Goal: Information Seeking & Learning: Find contact information

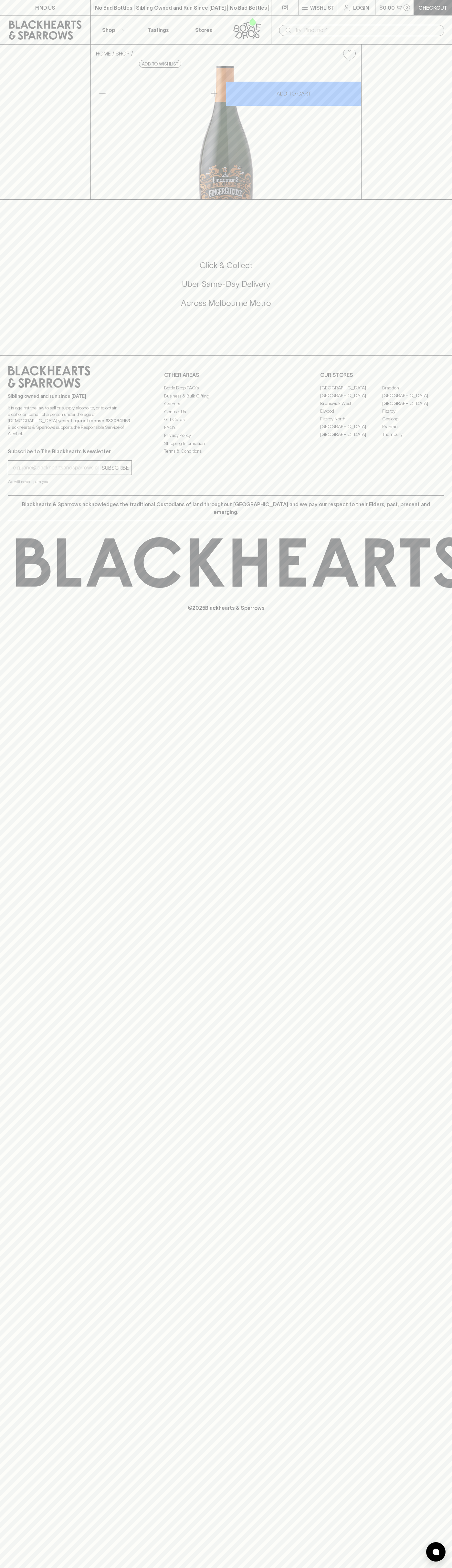
click at [183, 15] on link "Stores" at bounding box center [203, 29] width 45 height 29
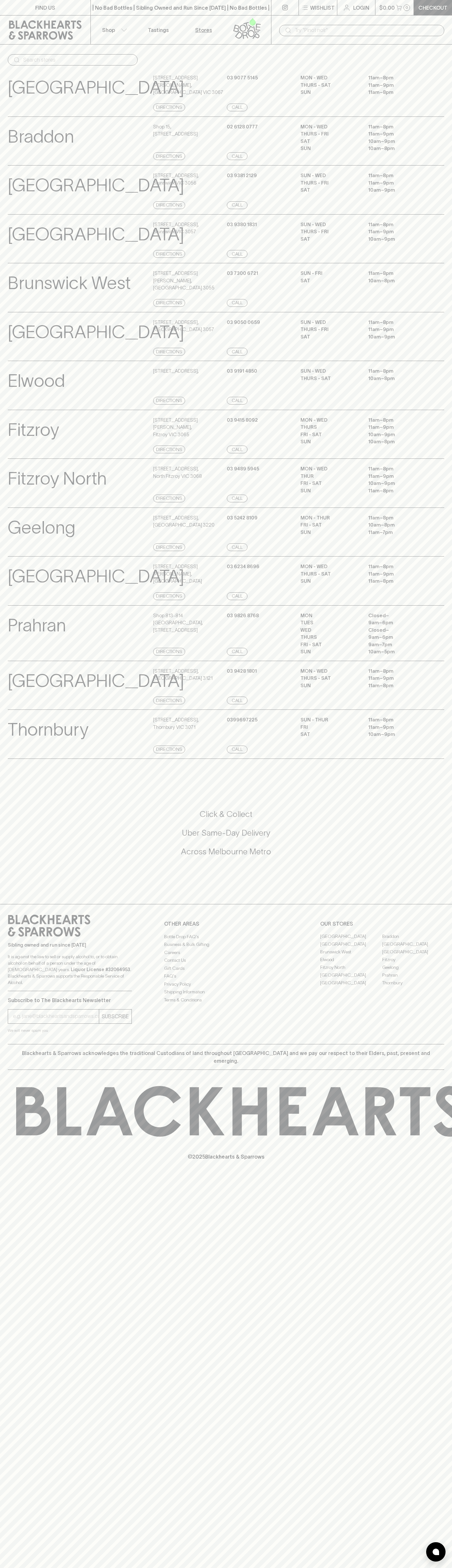
click at [449, 1519] on div "FIND US | No Bad Bottles | Sibling Owned and Run Since [DATE] | No Bad Bottles …" at bounding box center [226, 784] width 452 height 1568
click at [347, 1567] on html "FIND US | No Bad Bottles | Sibling Owned and Run Since [DATE] | No Bad Bottles …" at bounding box center [226, 784] width 452 height 1568
click at [11, 1159] on p "© 2025 Blackhearts & Sparrows" at bounding box center [226, 1149] width 452 height 24
